Goal: Find contact information: Find contact information

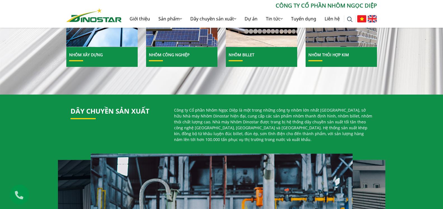
scroll to position [314, 0]
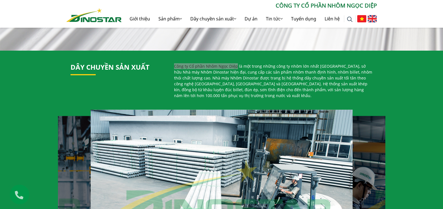
drag, startPoint x: 235, startPoint y: 66, endPoint x: 173, endPoint y: 66, distance: 61.8
click at [173, 66] on div "Công ty Cổ phần Nhôm Ngọc Diệp là một trong những công ty nhôm lớn nhất [GEOGRA…" at bounding box center [273, 83] width 207 height 40
copy p "Công ty Cổ phần Nhôm Ngọc Diệp"
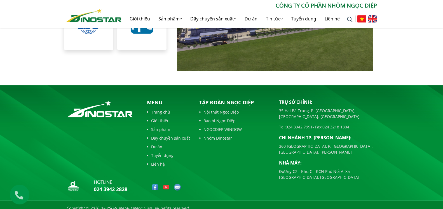
scroll to position [1288, 0]
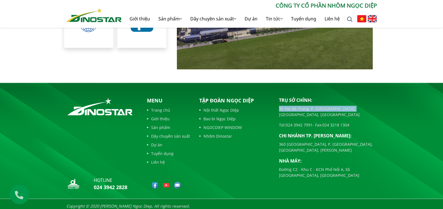
drag, startPoint x: 352, startPoint y: 105, endPoint x: 277, endPoint y: 104, distance: 75.2
click at [277, 104] on div "Trụ sở chính: [STREET_ADDRESS] [GEOGRAPHIC_DATA], [GEOGRAPHIC_DATA]. [GEOGRAPHI…" at bounding box center [328, 145] width 106 height 96
copy p "35 Hai Bà Trưng, P. [GEOGRAPHIC_DATA], [GEOGRAPHIC_DATA]. [GEOGRAPHIC_DATA]"
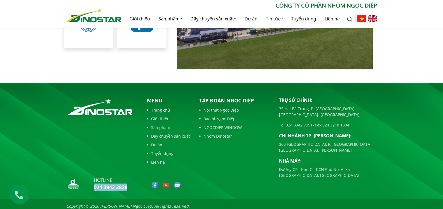
drag, startPoint x: 128, startPoint y: 184, endPoint x: 92, endPoint y: 186, distance: 35.9
click at [92, 186] on div "hotline 024 3942 2828" at bounding box center [101, 185] width 71 height 16
copy link "024 3942 2828"
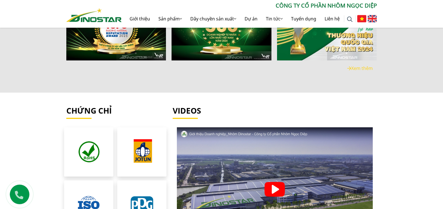
scroll to position [975, 0]
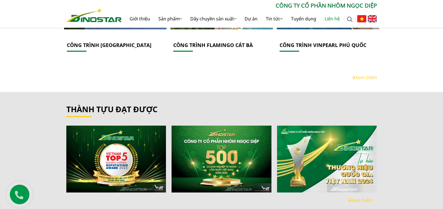
click at [330, 18] on link "Liên hệ" at bounding box center [331, 19] width 23 height 18
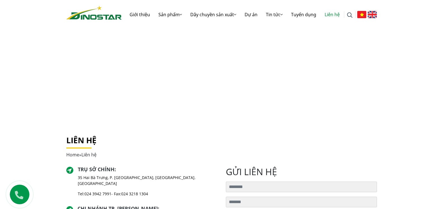
click at [188, 166] on div "Liên hệ Home » Liên hệ" at bounding box center [221, 151] width 319 height 31
